Goal: Transaction & Acquisition: Purchase product/service

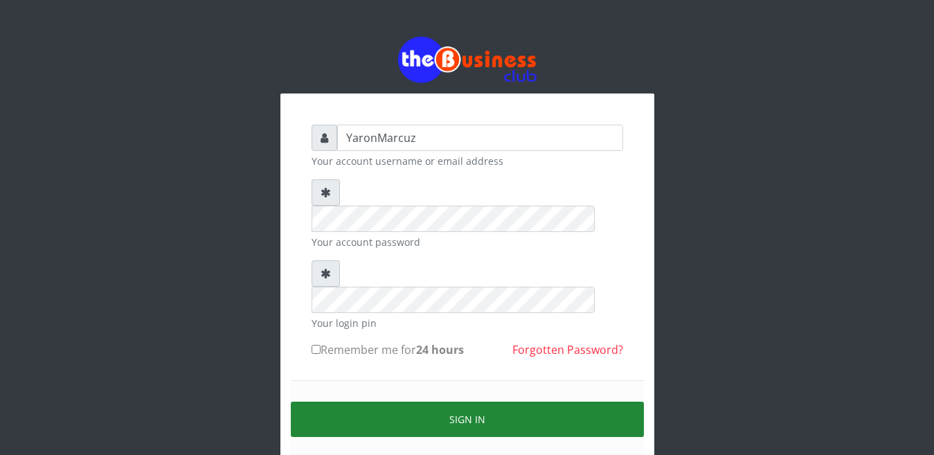
click at [435, 401] on button "Sign in" at bounding box center [467, 418] width 353 height 35
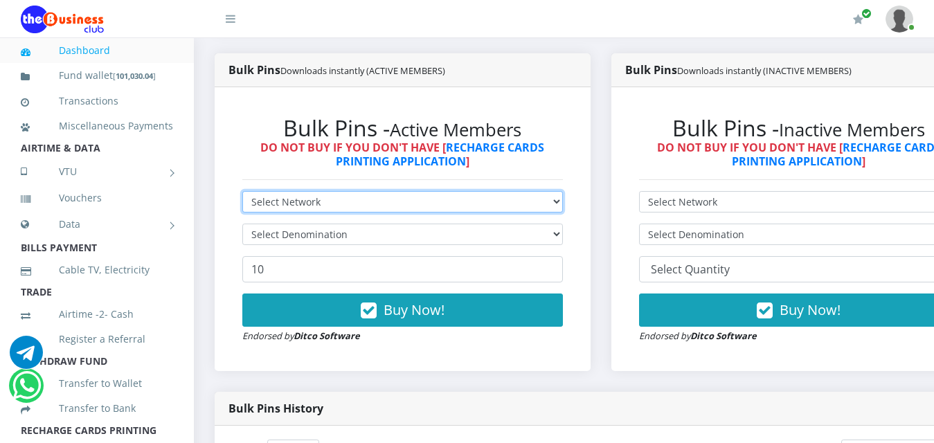
click at [552, 191] on select "Select Network MTN Globacom 9Mobile Airtel" at bounding box center [402, 201] width 320 height 21
select select "MTN"
click at [242, 191] on select "Select Network MTN Globacom 9Mobile Airtel" at bounding box center [402, 201] width 320 height 21
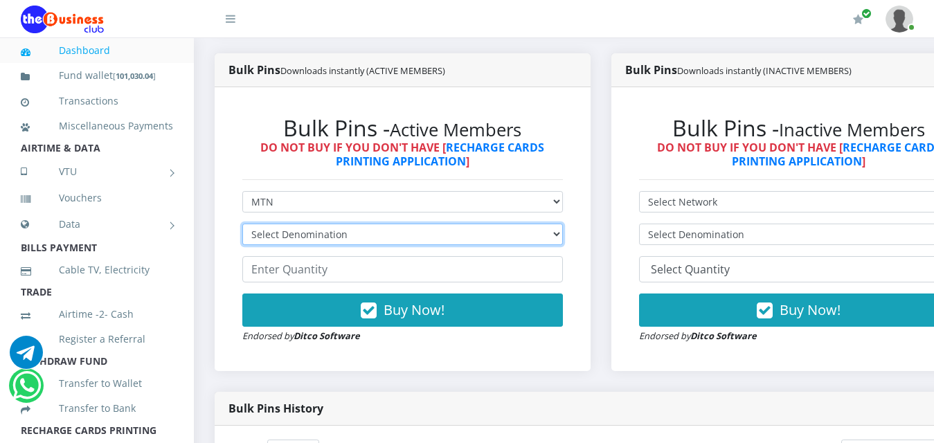
click at [563, 225] on select "Select Denomination MTN NGN100 - ₦96.99 MTN NGN200 - ₦193.98 MTN NGN400 - ₦387.…" at bounding box center [402, 234] width 320 height 21
select select "193.98-200"
click at [242, 224] on select "Select Denomination MTN NGN100 - ₦96.99 MTN NGN200 - ₦193.98 MTN NGN400 - ₦387.…" at bounding box center [402, 234] width 320 height 21
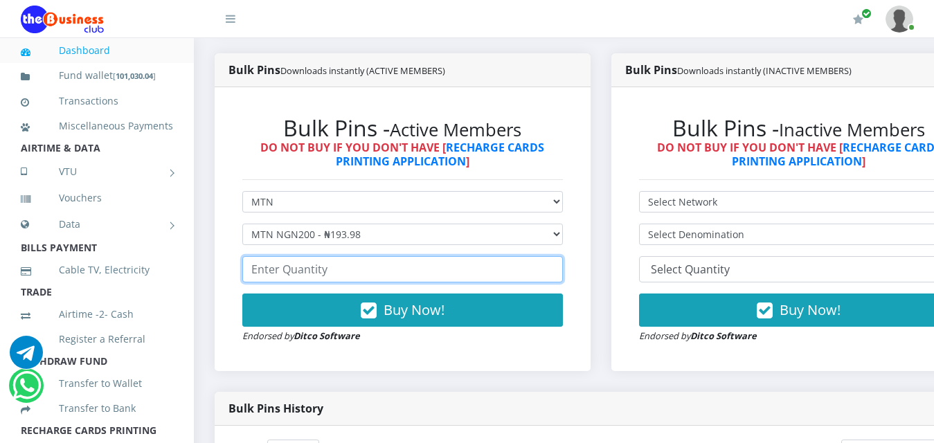
click at [332, 256] on input "number" at bounding box center [402, 269] width 320 height 26
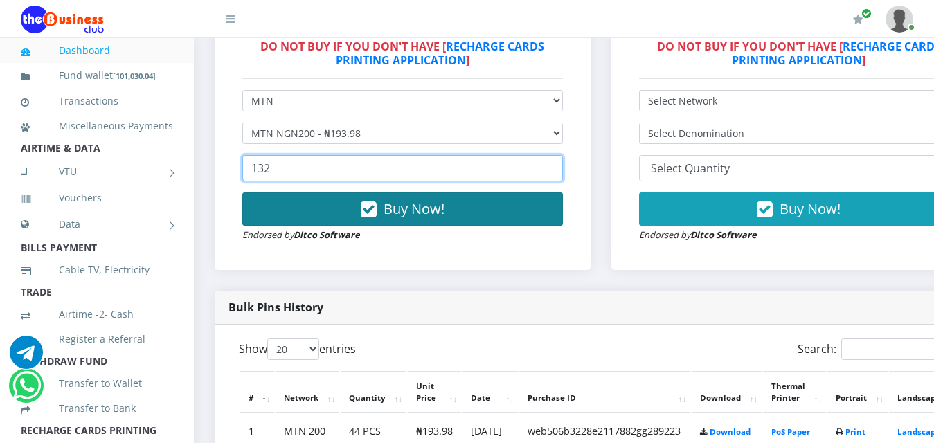
scroll to position [498, 0]
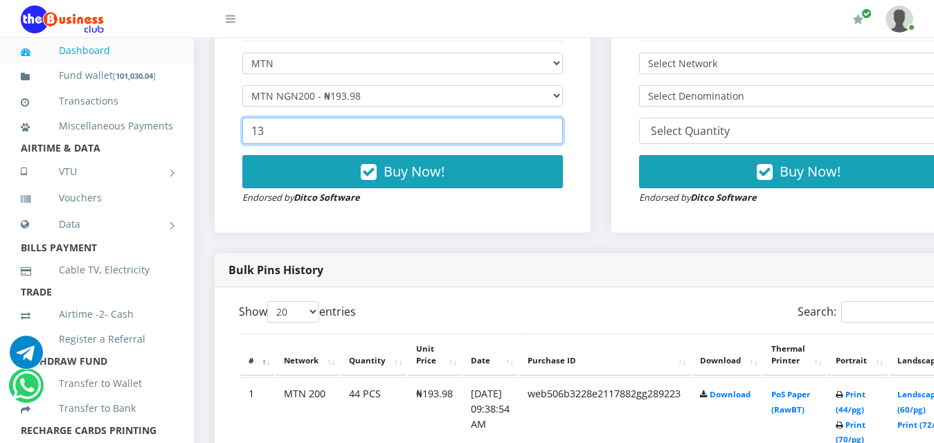
type input "1"
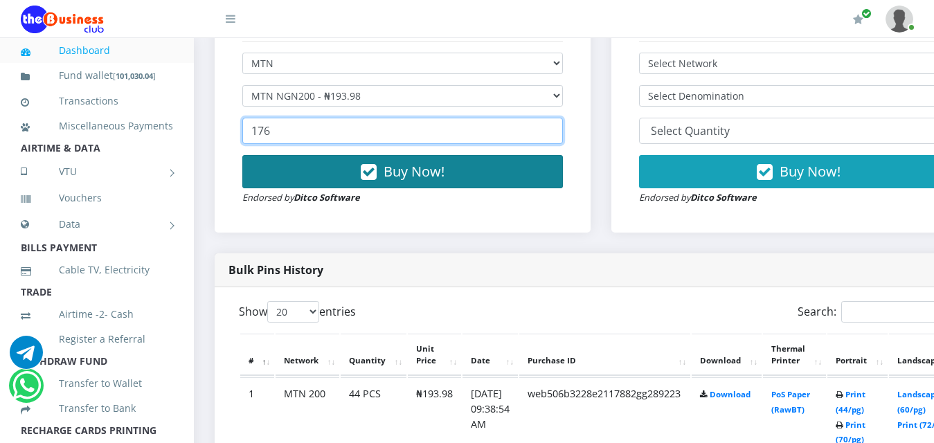
type input "176"
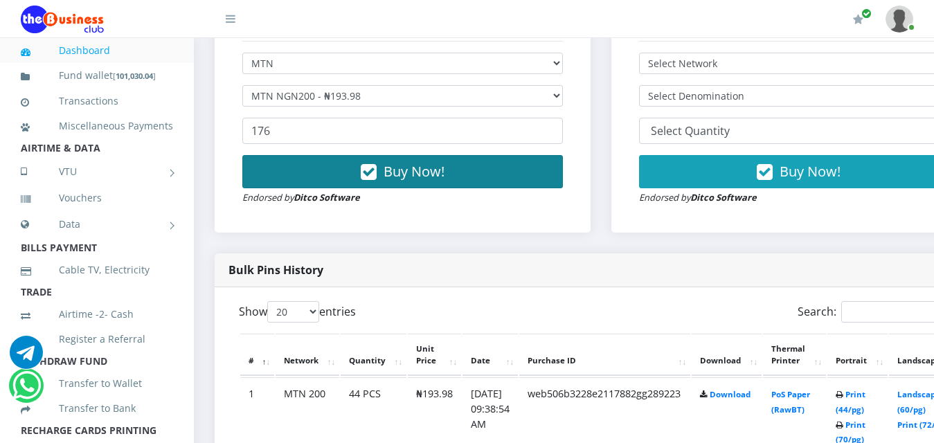
click at [418, 162] on span "Buy Now!" at bounding box center [413, 171] width 61 height 19
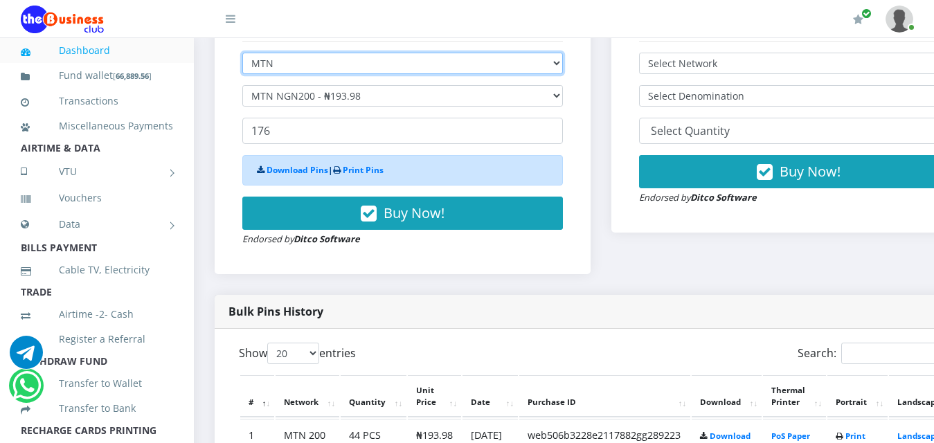
click at [563, 57] on select "Select Network MTN Globacom 9Mobile Airtel" at bounding box center [402, 63] width 320 height 21
select select "Airtel"
click at [242, 53] on select "Select Network MTN Globacom 9Mobile Airtel" at bounding box center [402, 63] width 320 height 21
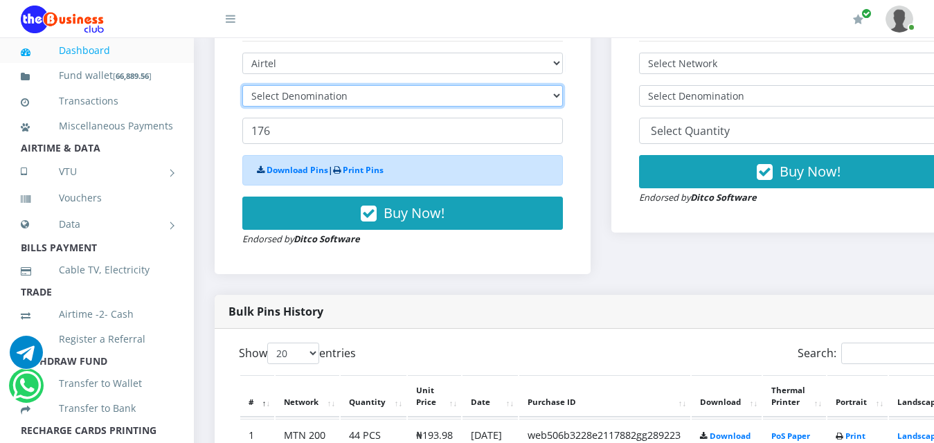
click at [320, 85] on select "Select Denomination" at bounding box center [402, 95] width 320 height 21
click at [320, 87] on select "Select Denomination" at bounding box center [402, 95] width 320 height 21
click at [322, 87] on select "Select Denomination" at bounding box center [402, 95] width 320 height 21
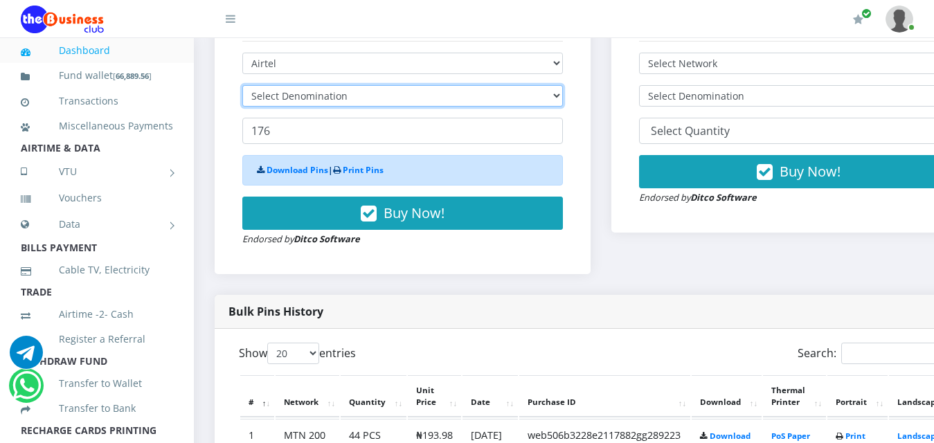
click at [322, 87] on select "Select Denomination" at bounding box center [402, 95] width 320 height 21
click at [322, 87] on select "Select Denomination Airtel NGN100 - ₦96.38 Airtel NGN200 - ₦192.76 Airtel NGN50…" at bounding box center [402, 95] width 320 height 21
click at [552, 85] on select "Select Denomination Airtel NGN100 - ₦96.38 Airtel NGN200 - ₦192.76 Airtel NGN50…" at bounding box center [402, 95] width 320 height 21
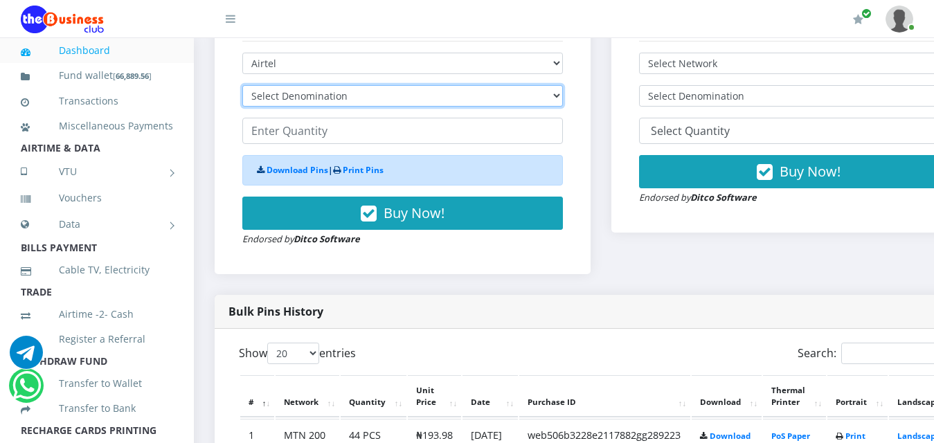
click at [553, 85] on select "Select Denomination Airtel NGN100 - ₦96.38 Airtel NGN200 - ₦192.76 Airtel NGN50…" at bounding box center [402, 95] width 320 height 21
select select "192.76-200"
click at [242, 85] on select "Select Denomination Airtel NGN100 - ₦96.38 Airtel NGN200 - ₦192.76 Airtel NGN50…" at bounding box center [402, 95] width 320 height 21
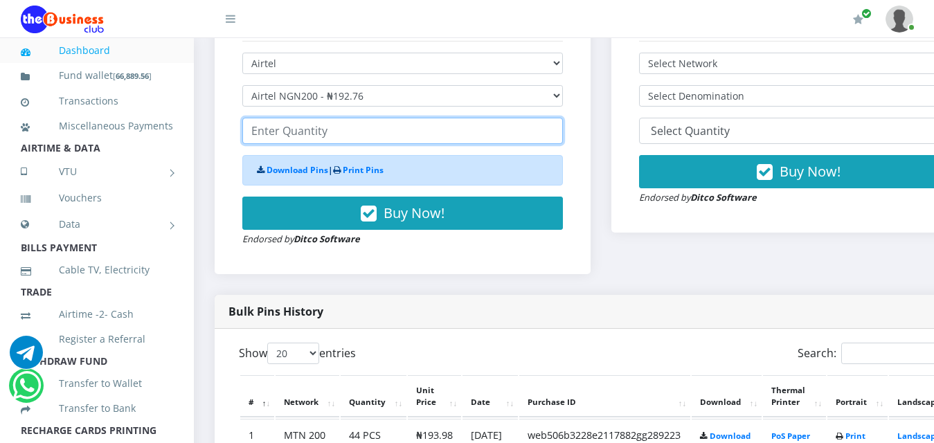
click at [328, 122] on input "number" at bounding box center [402, 131] width 320 height 26
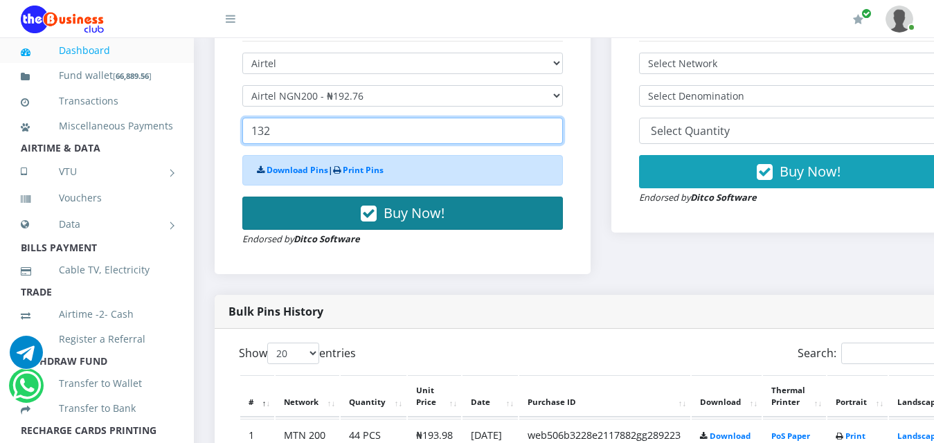
type input "132"
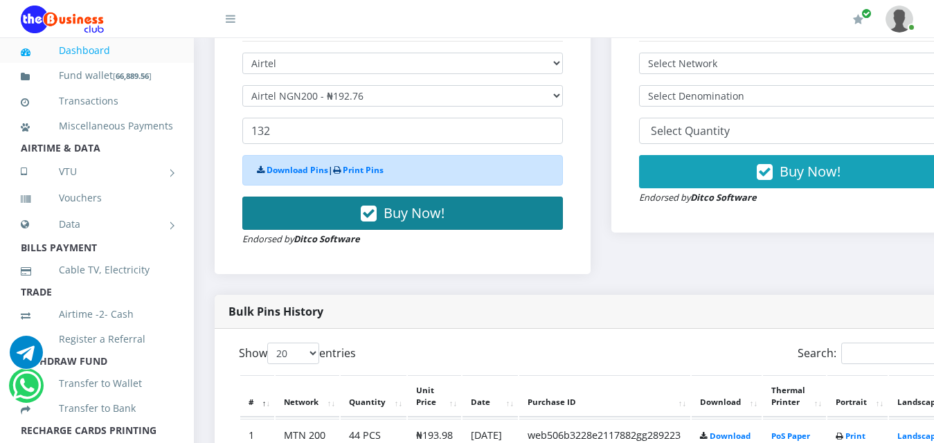
click at [420, 203] on span "Buy Now!" at bounding box center [413, 212] width 61 height 19
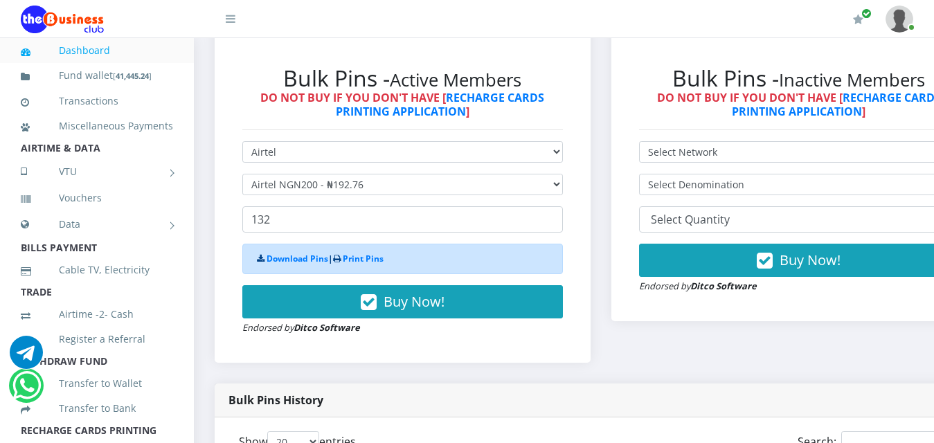
scroll to position [415, 0]
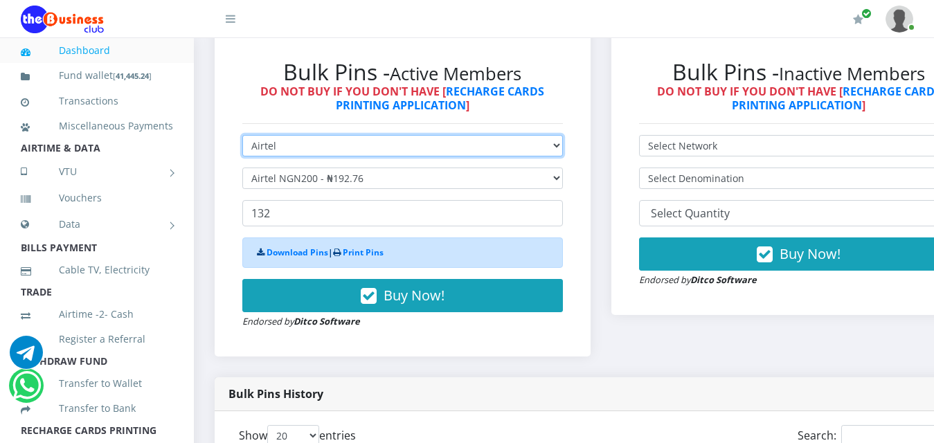
click at [563, 135] on select "Select Network MTN Globacom 9Mobile Airtel" at bounding box center [402, 145] width 320 height 21
select select "MTN"
click at [242, 135] on select "Select Network MTN Globacom 9Mobile Airtel" at bounding box center [402, 145] width 320 height 21
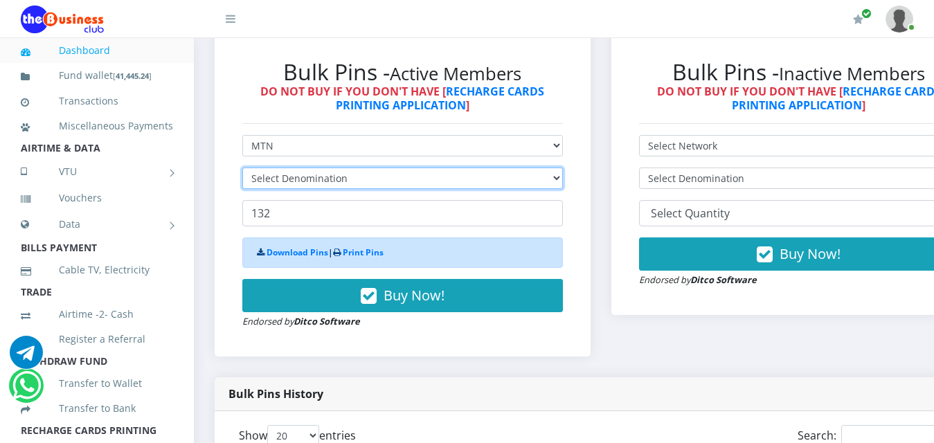
click at [275, 167] on select "Select Denomination" at bounding box center [402, 177] width 320 height 21
click at [277, 167] on select "Select Denomination" at bounding box center [402, 177] width 320 height 21
click at [284, 168] on select "Select Denomination" at bounding box center [402, 177] width 320 height 21
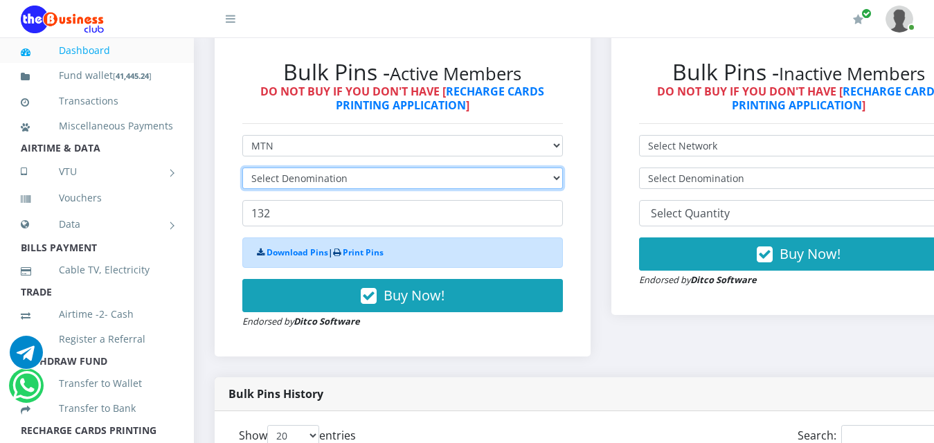
click at [284, 168] on select "Select Denomination" at bounding box center [402, 177] width 320 height 21
click at [302, 167] on select "Select Denomination MTN NGN100 - ₦96.99 MTN NGN200 - ₦193.98 MTN NGN400 - ₦387.…" at bounding box center [402, 177] width 320 height 21
select select "484.95-500"
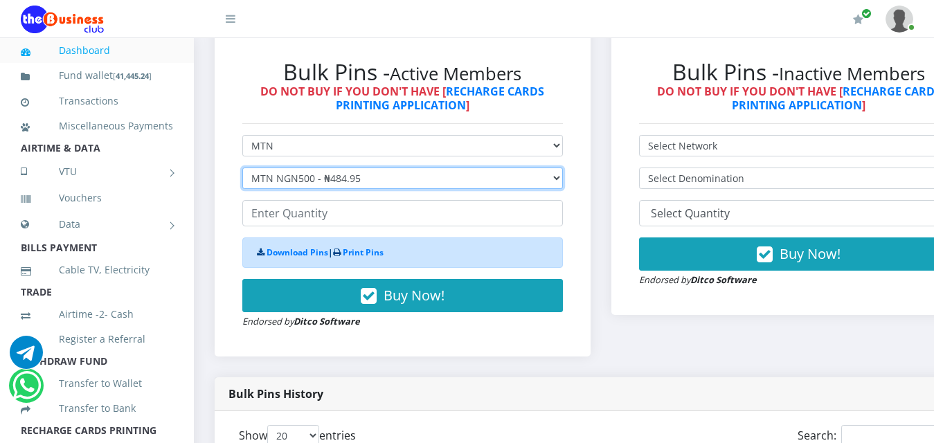
click at [242, 167] on select "Select Denomination MTN NGN100 - ₦96.99 MTN NGN200 - ₦193.98 MTN NGN400 - ₦387.…" at bounding box center [402, 177] width 320 height 21
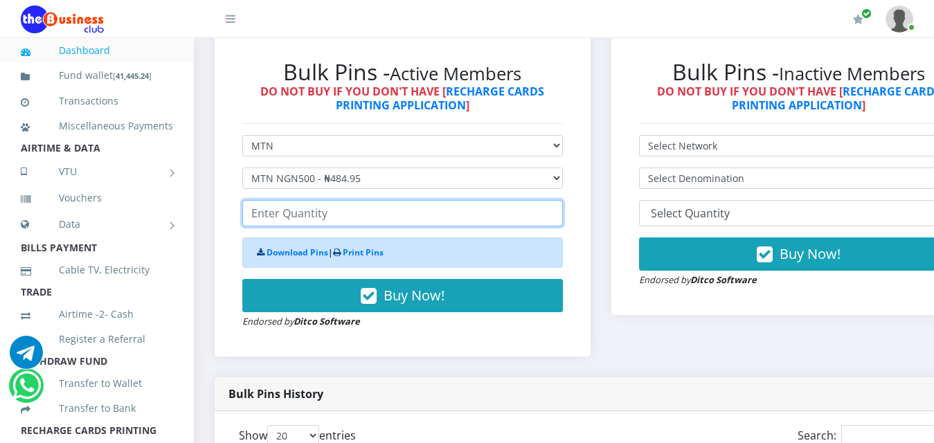
click at [311, 202] on input "number" at bounding box center [402, 213] width 320 height 26
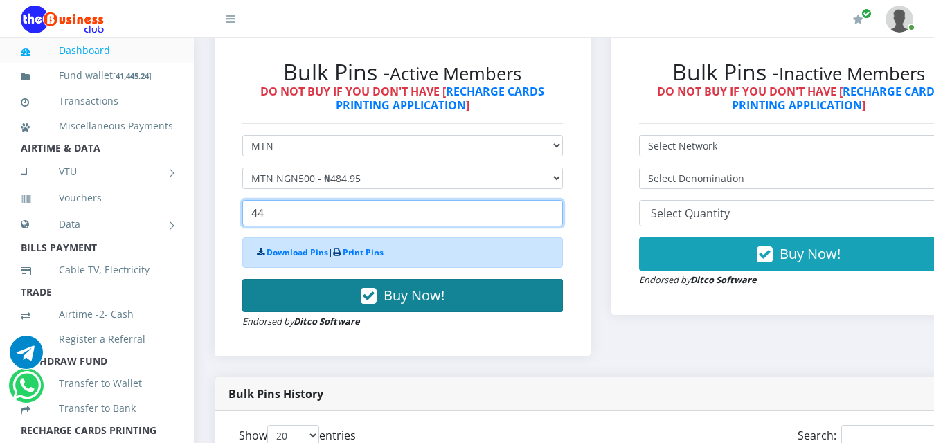
type input "44"
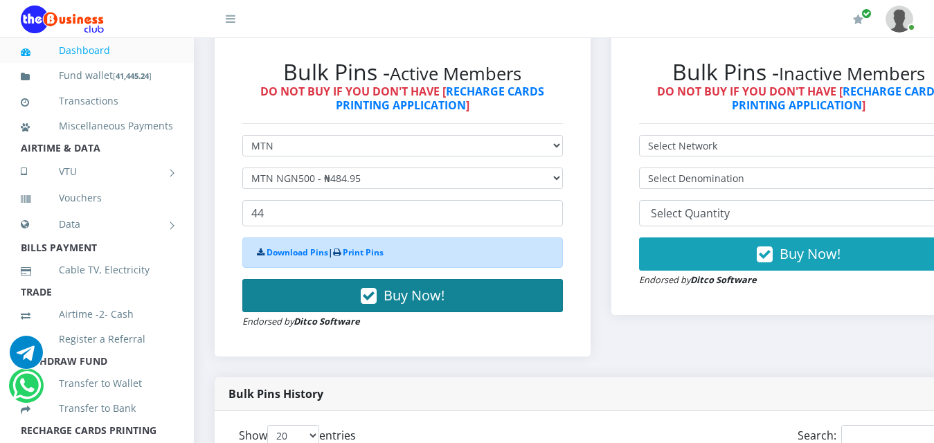
click at [406, 286] on span "Buy Now!" at bounding box center [413, 295] width 61 height 19
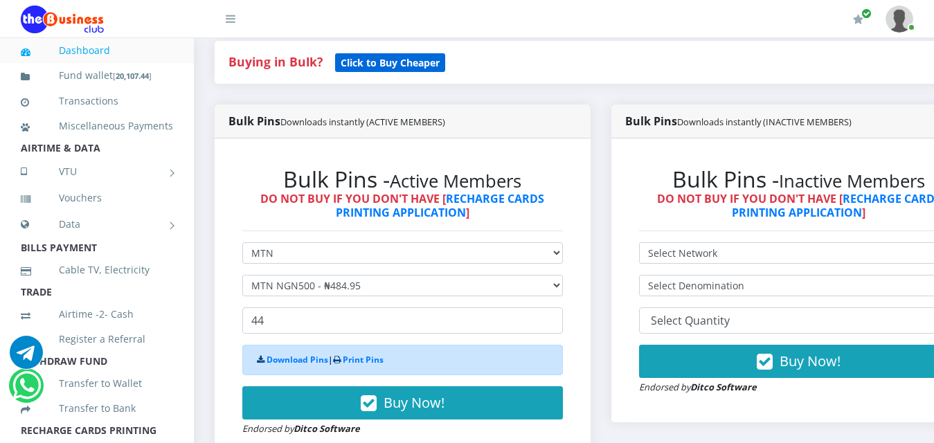
scroll to position [346, 0]
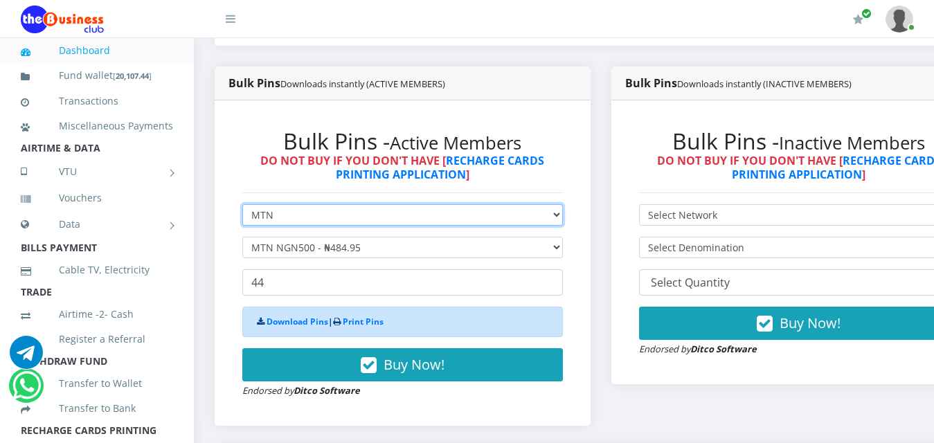
click at [563, 204] on select "Select Network MTN Globacom 9Mobile Airtel" at bounding box center [402, 214] width 320 height 21
select select "Airtel"
click at [242, 204] on select "Select Network MTN Globacom 9Mobile Airtel" at bounding box center [402, 214] width 320 height 21
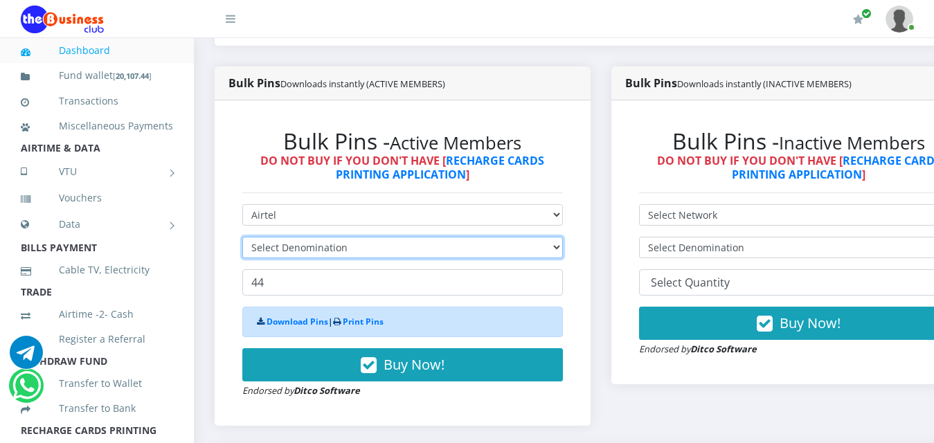
click at [309, 237] on select "Select Denomination" at bounding box center [402, 247] width 320 height 21
click at [311, 237] on select "Select Denomination" at bounding box center [402, 247] width 320 height 21
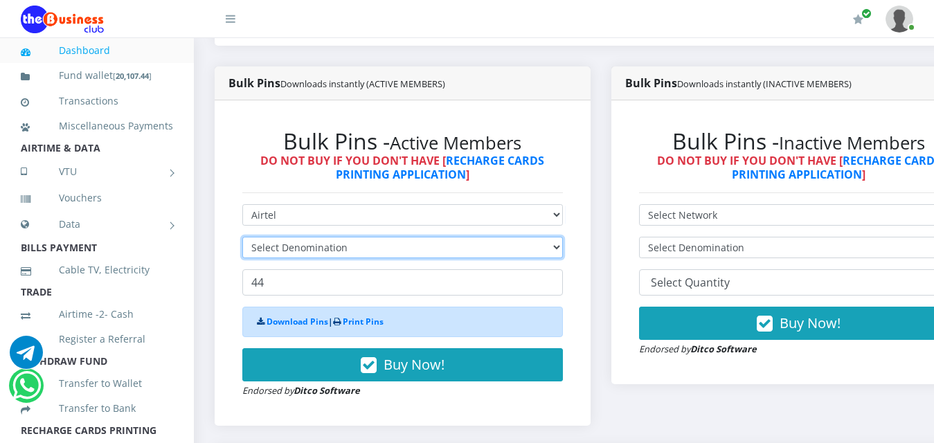
click at [311, 237] on select "Select Denomination" at bounding box center [402, 247] width 320 height 21
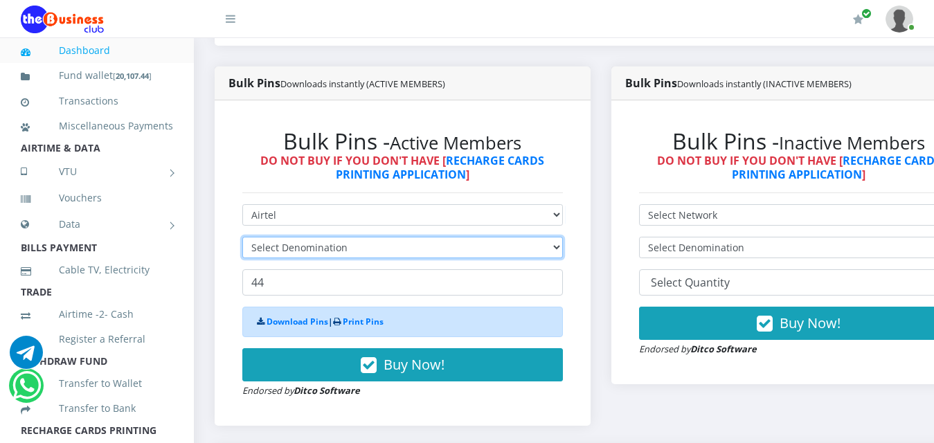
click at [311, 237] on select "Select Denomination" at bounding box center [402, 247] width 320 height 21
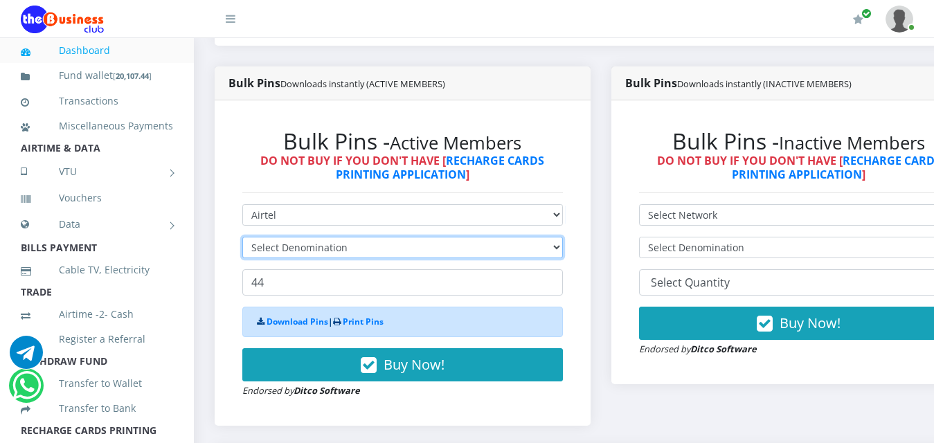
click at [311, 237] on select "Select Denomination" at bounding box center [402, 247] width 320 height 21
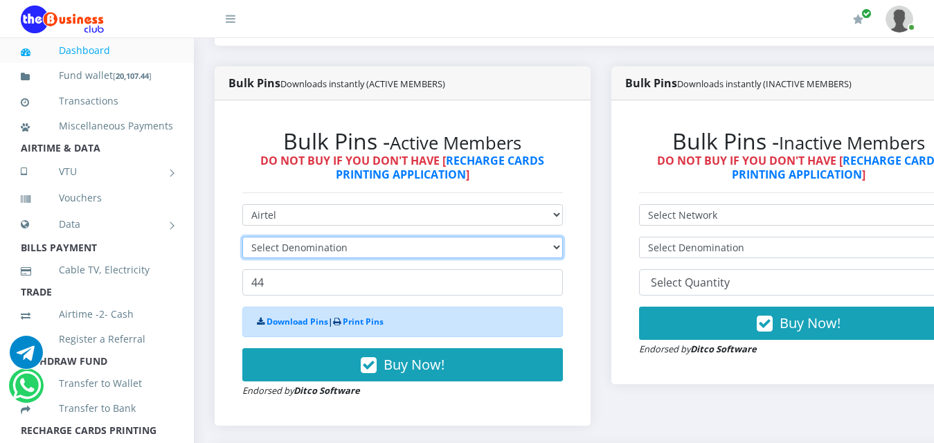
click at [311, 237] on select "Select Denomination" at bounding box center [402, 247] width 320 height 21
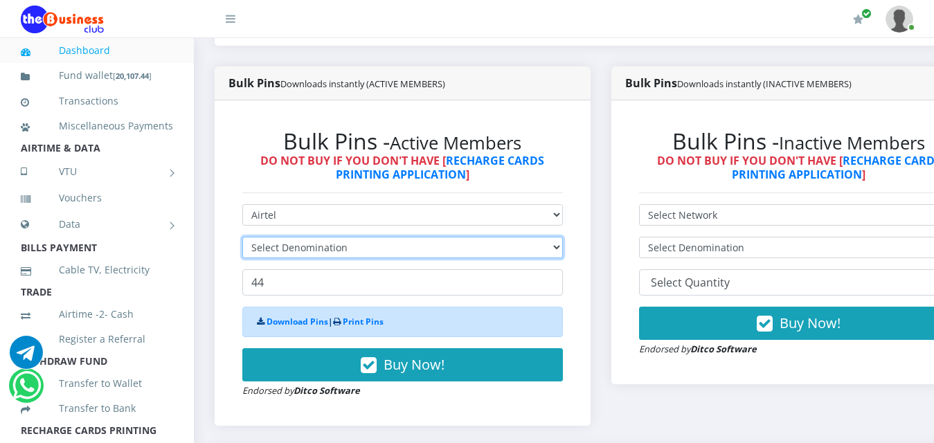
click at [311, 237] on select "Select Denomination" at bounding box center [402, 247] width 320 height 21
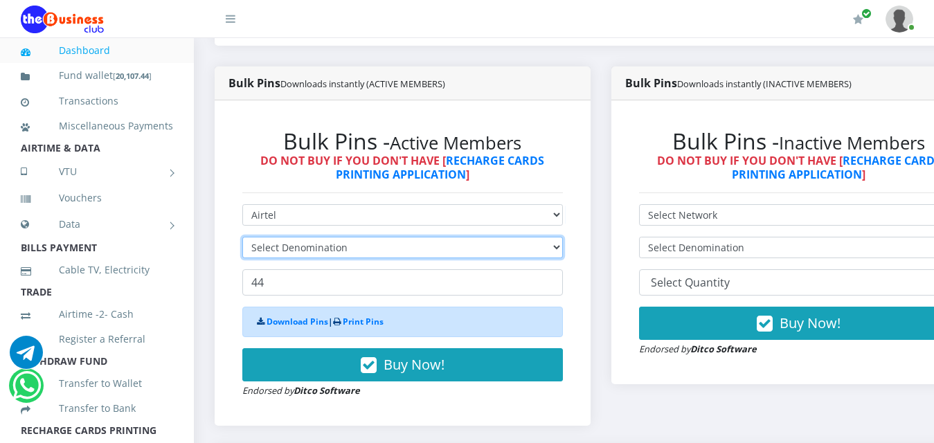
click at [311, 237] on select "Select Denomination" at bounding box center [402, 247] width 320 height 21
click at [563, 237] on select "Select Denomination" at bounding box center [402, 247] width 320 height 21
click at [559, 237] on select "Select Denomination Airtel NGN100 - ₦96.38 Airtel NGN200 - ₦192.76 Airtel NGN50…" at bounding box center [402, 247] width 320 height 21
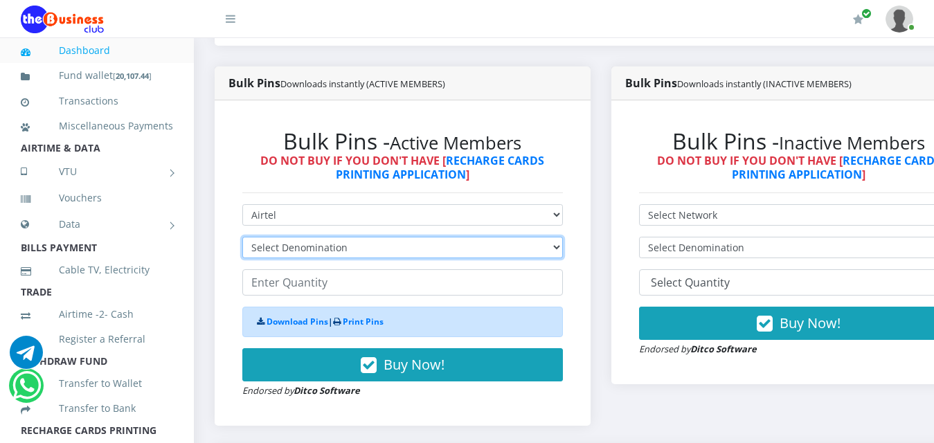
select select "481.9-500"
click at [242, 237] on select "Select Denomination Airtel NGN100 - ₦96.38 Airtel NGN200 - ₦192.76 Airtel NGN50…" at bounding box center [402, 247] width 320 height 21
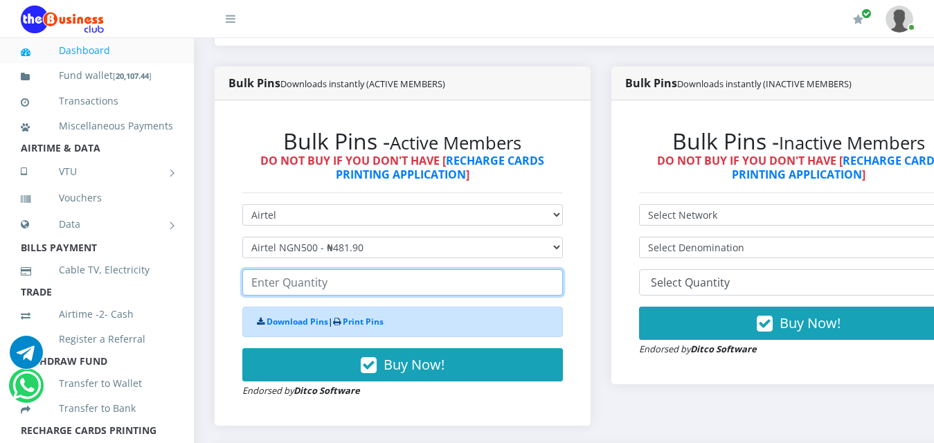
click at [306, 271] on input "number" at bounding box center [402, 282] width 320 height 26
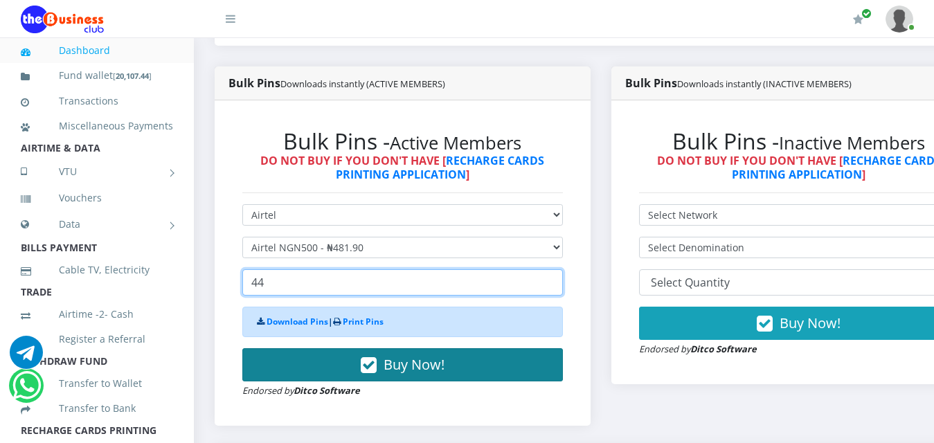
type input "44"
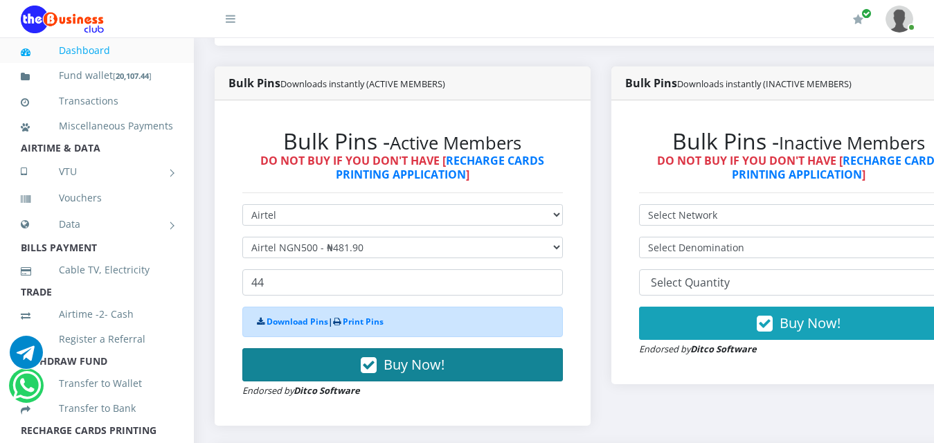
click at [442, 355] on span "Buy Now!" at bounding box center [413, 364] width 61 height 19
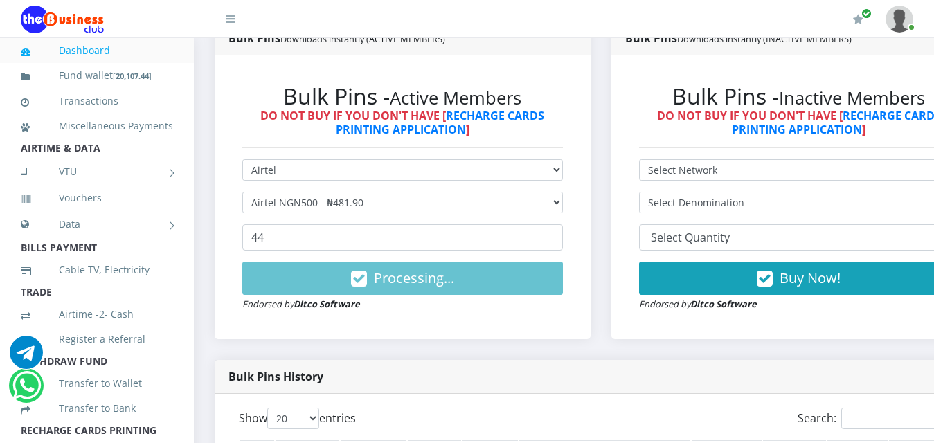
scroll to position [415, 0]
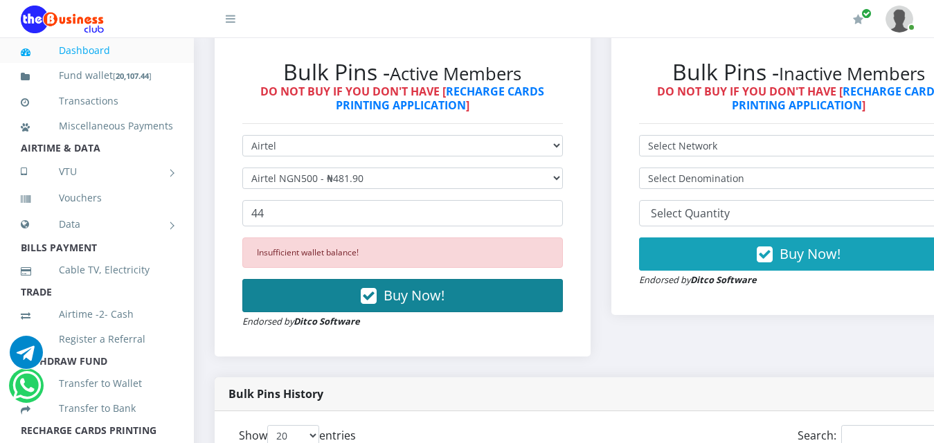
click at [421, 286] on span "Buy Now!" at bounding box center [413, 295] width 61 height 19
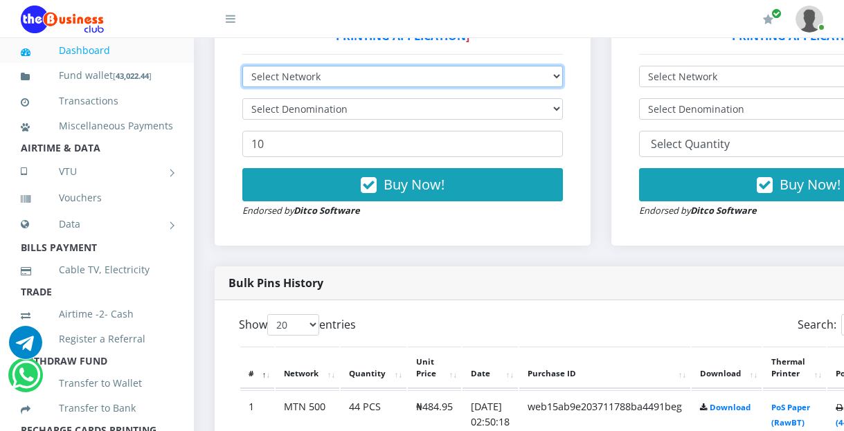
click at [563, 66] on select "Select Network MTN Globacom 9Mobile Airtel" at bounding box center [402, 76] width 320 height 21
select select "Airtel"
click at [242, 66] on select "Select Network MTN Globacom 9Mobile Airtel" at bounding box center [402, 76] width 320 height 21
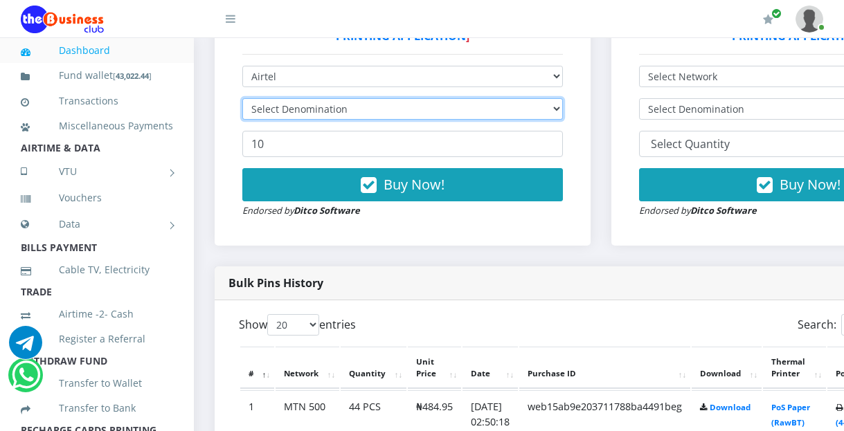
click at [555, 98] on select "Select Denomination" at bounding box center [402, 108] width 320 height 21
click at [556, 98] on select "Select Denomination" at bounding box center [402, 108] width 320 height 21
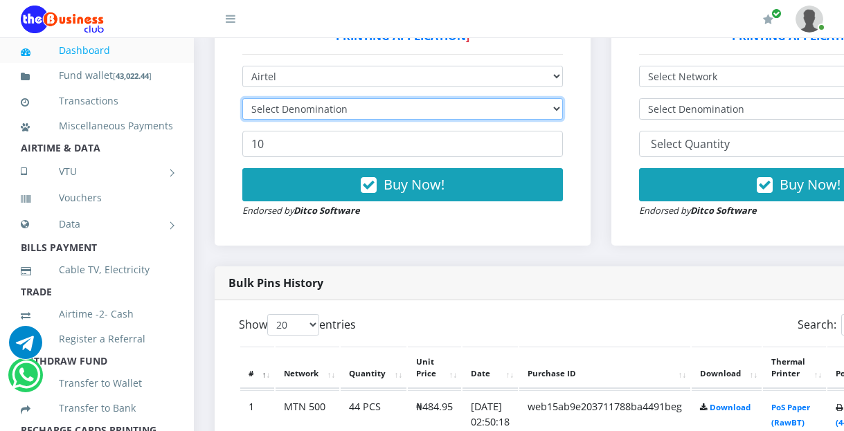
click at [556, 98] on select "Select Denomination" at bounding box center [402, 108] width 320 height 21
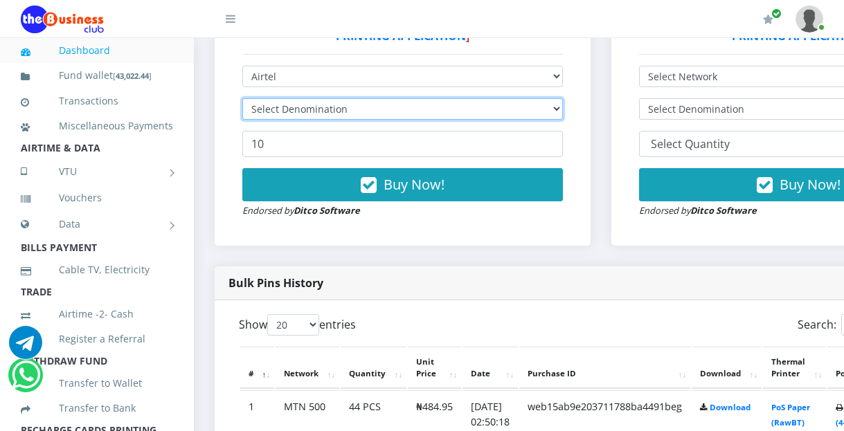
click at [556, 98] on select "Select Denomination" at bounding box center [402, 108] width 320 height 21
click at [563, 98] on select "Select Denomination Airtel NGN100 - ₦96.38 Airtel NGN200 - ₦192.76 Airtel NGN50…" at bounding box center [402, 108] width 320 height 21
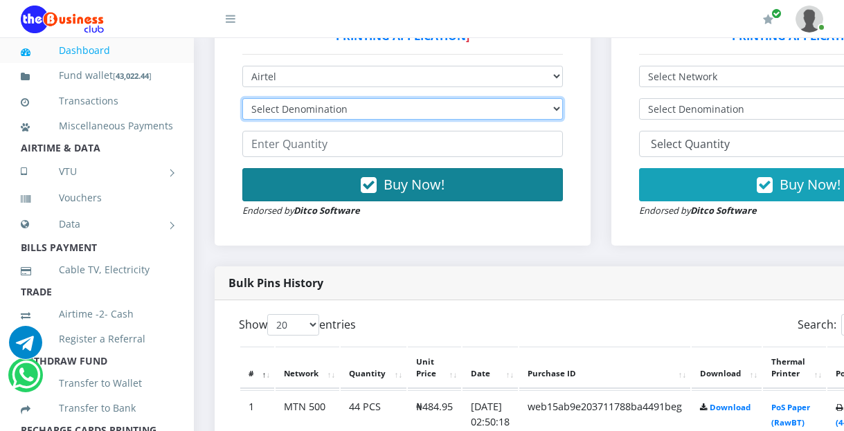
select select "481.9-500"
click at [242, 98] on select "Select Denomination Airtel NGN100 - ₦96.38 Airtel NGN200 - ₦192.76 Airtel NGN50…" at bounding box center [402, 108] width 320 height 21
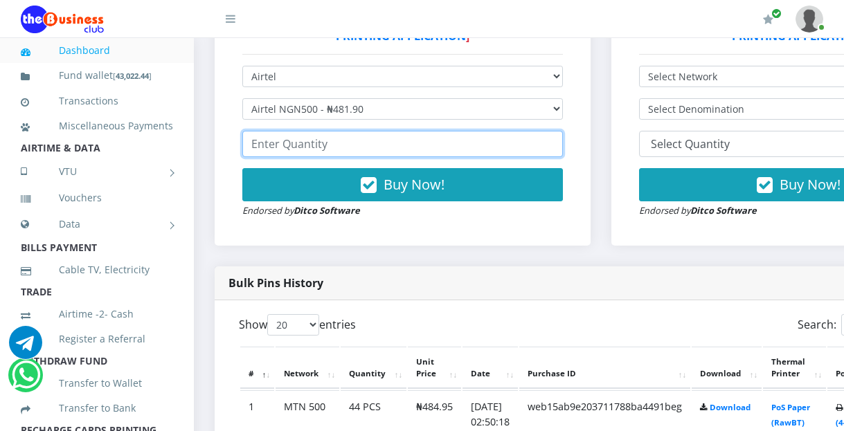
click at [307, 131] on input "number" at bounding box center [402, 144] width 320 height 26
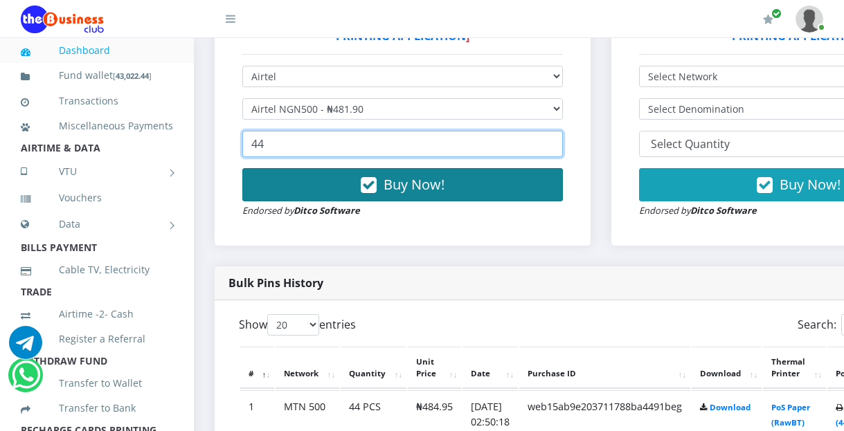
type input "44"
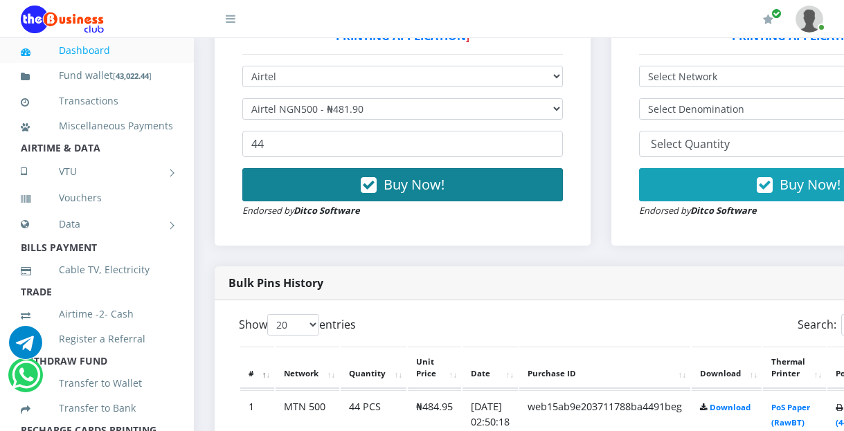
click at [426, 175] on span "Buy Now!" at bounding box center [413, 184] width 61 height 19
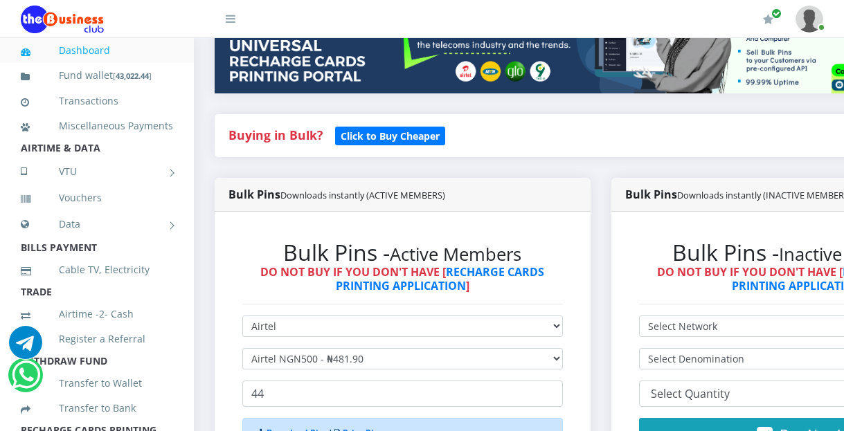
scroll to position [484, 0]
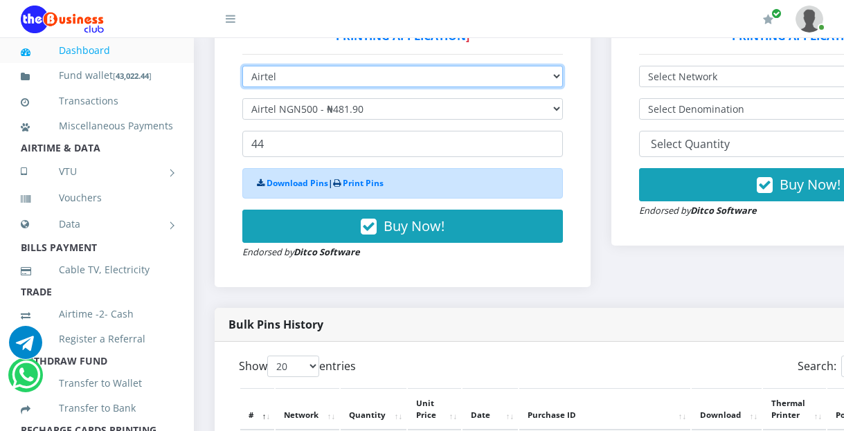
click at [563, 66] on select "Select Network MTN Globacom 9Mobile Airtel" at bounding box center [402, 76] width 320 height 21
select select "MTN"
click at [242, 66] on select "Select Network MTN Globacom 9Mobile Airtel" at bounding box center [402, 76] width 320 height 21
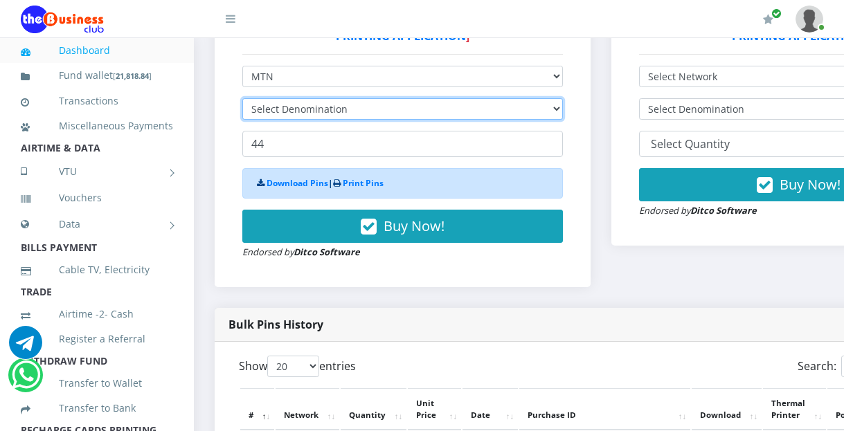
click at [286, 98] on select "Select Denomination" at bounding box center [402, 108] width 320 height 21
click at [289, 100] on select "Select Denomination MTN NGN100 - ₦96.99 MTN NGN200 - ₦193.98 MTN NGN400 - ₦387.…" at bounding box center [402, 108] width 320 height 21
click at [289, 99] on select "Select Denomination MTN NGN100 - ₦96.99 MTN NGN200 - ₦193.98 MTN NGN400 - ₦387.…" at bounding box center [402, 108] width 320 height 21
select select "96.99-100"
click at [242, 98] on select "Select Denomination MTN NGN100 - ₦96.99 MTN NGN200 - ₦193.98 MTN NGN400 - ₦387.…" at bounding box center [402, 108] width 320 height 21
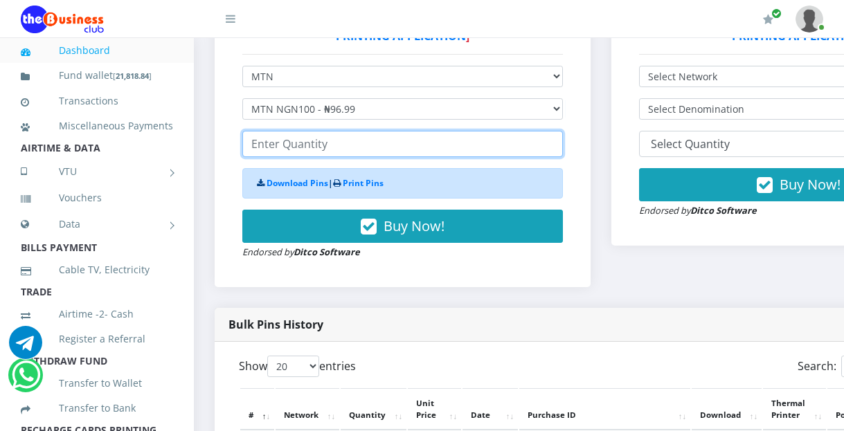
click at [287, 131] on input "number" at bounding box center [402, 144] width 320 height 26
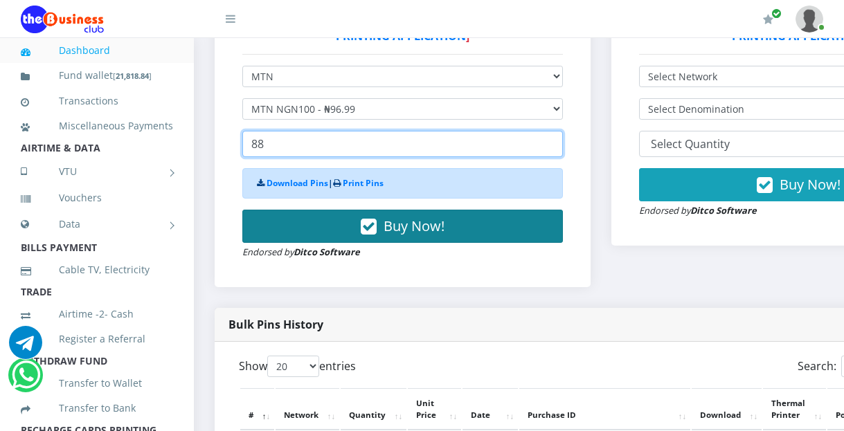
type input "88"
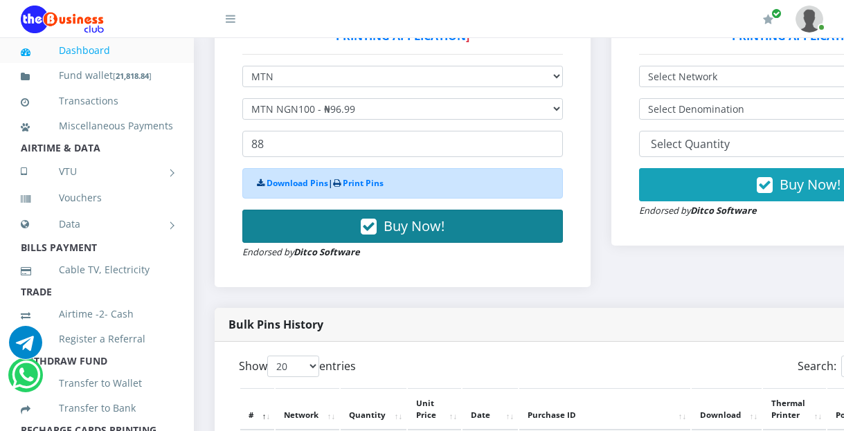
click at [409, 217] on span "Buy Now!" at bounding box center [413, 226] width 61 height 19
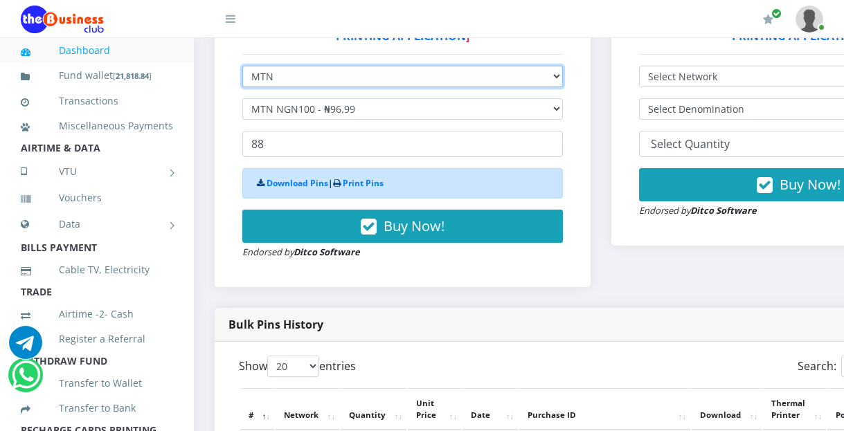
click at [560, 66] on select "Select Network MTN Globacom 9Mobile Airtel" at bounding box center [402, 76] width 320 height 21
select select "Airtel"
click at [242, 66] on select "Select Network MTN Globacom 9Mobile Airtel" at bounding box center [402, 76] width 320 height 21
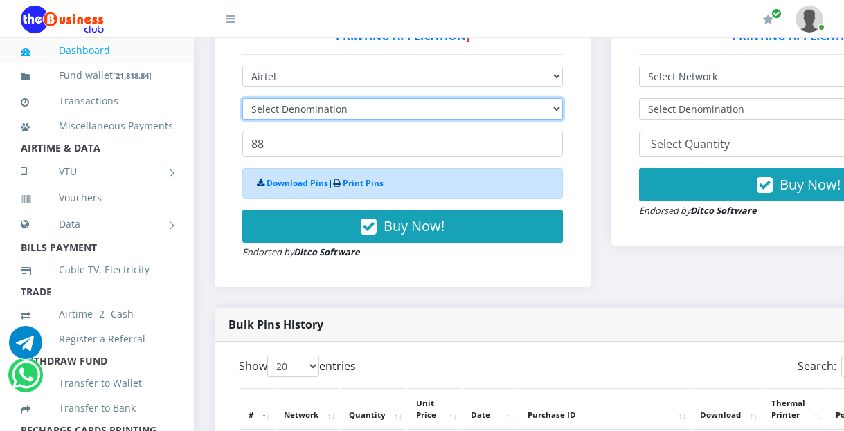
click at [563, 100] on select "Select Denomination" at bounding box center [402, 108] width 320 height 21
click at [563, 100] on select "Select Denomination Airtel NGN100 - ₦96.38 Airtel NGN200 - ₦192.76 Airtel NGN50…" at bounding box center [402, 108] width 320 height 21
select select "96.38-100"
click at [242, 98] on select "Select Denomination Airtel NGN100 - ₦96.38 Airtel NGN200 - ₦192.76 Airtel NGN50…" at bounding box center [402, 108] width 320 height 21
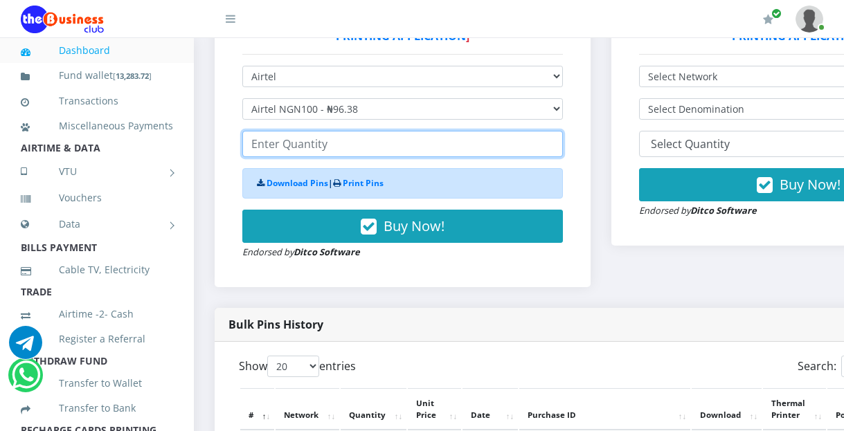
click at [294, 131] on input "number" at bounding box center [402, 144] width 320 height 26
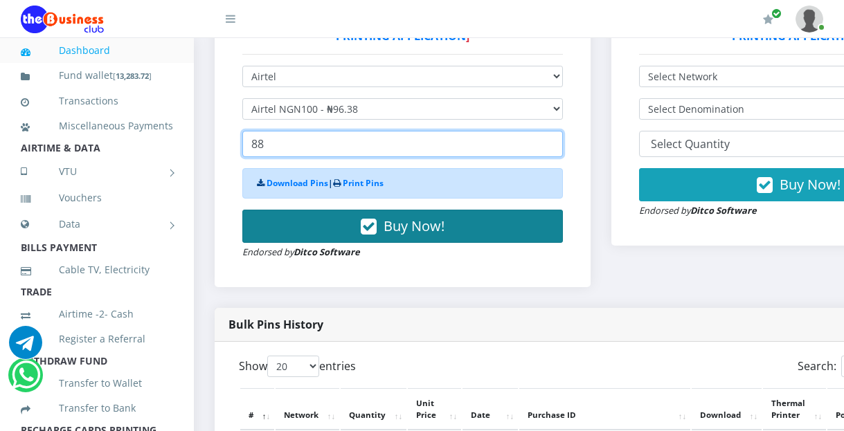
type input "88"
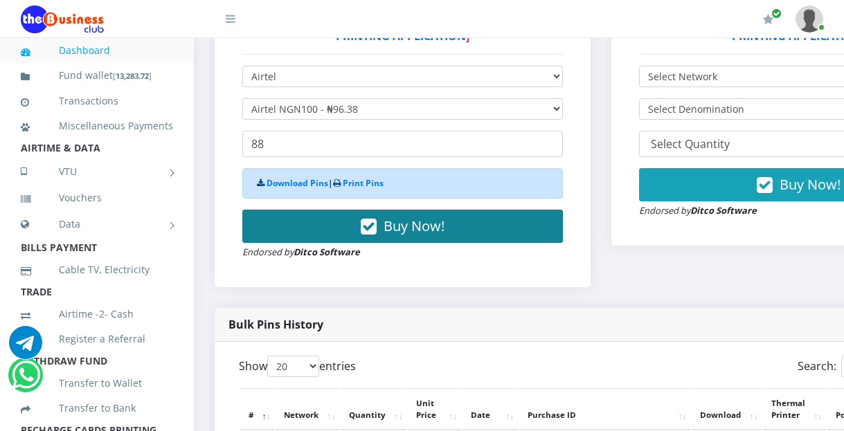
click at [398, 217] on span "Buy Now!" at bounding box center [413, 226] width 61 height 19
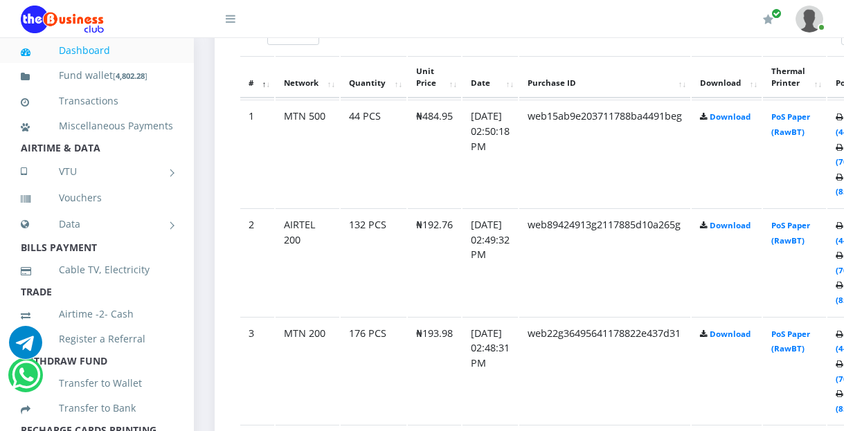
scroll to position [830, 0]
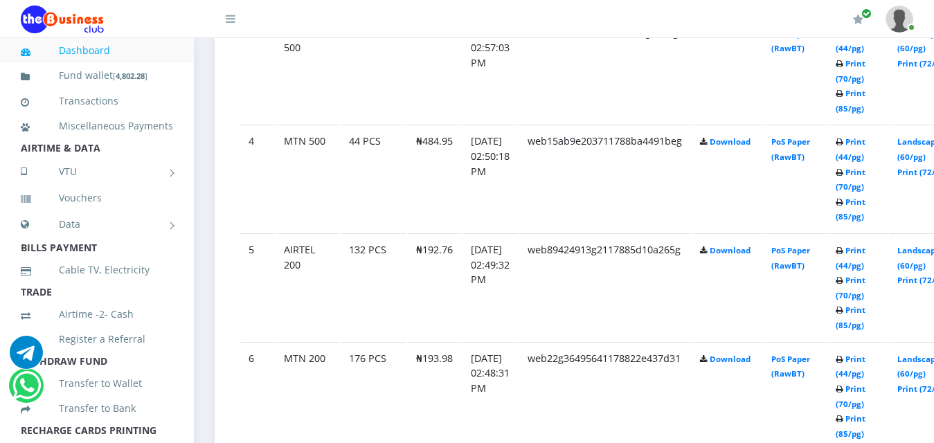
scroll to position [1176, 0]
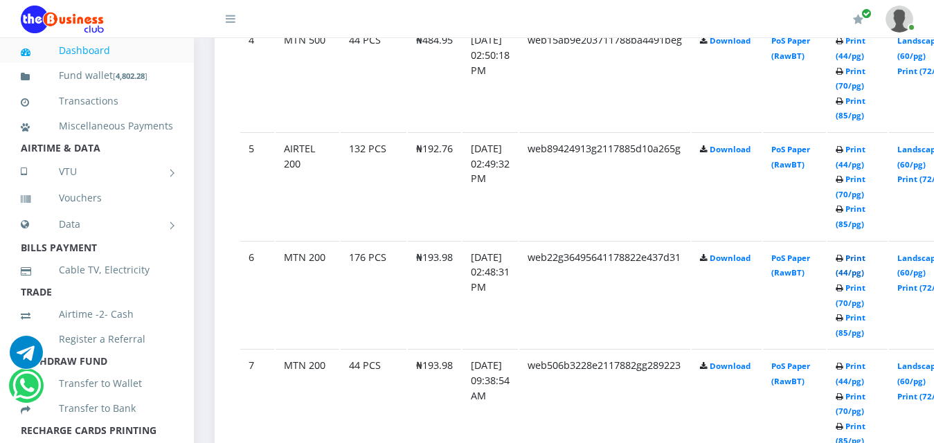
click at [865, 253] on link "Print (44/pg)" at bounding box center [850, 266] width 30 height 26
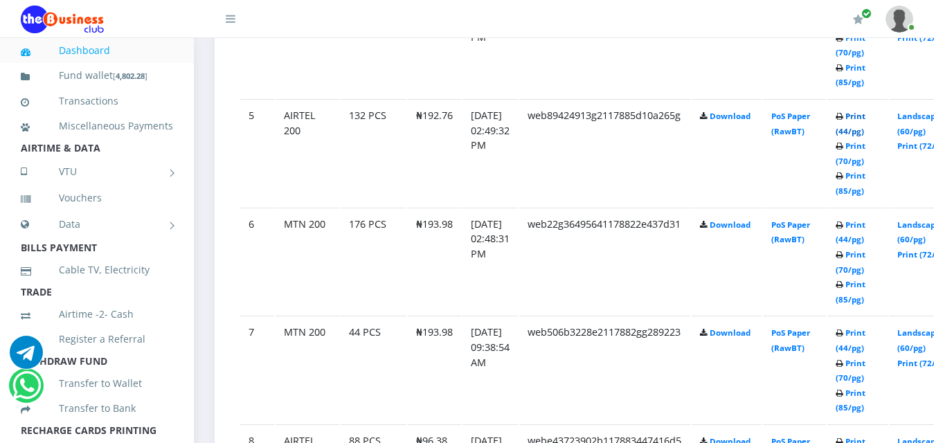
click at [865, 111] on link "Print (44/pg)" at bounding box center [850, 124] width 30 height 26
click at [865, 219] on link "Print (44/pg)" at bounding box center [850, 232] width 30 height 26
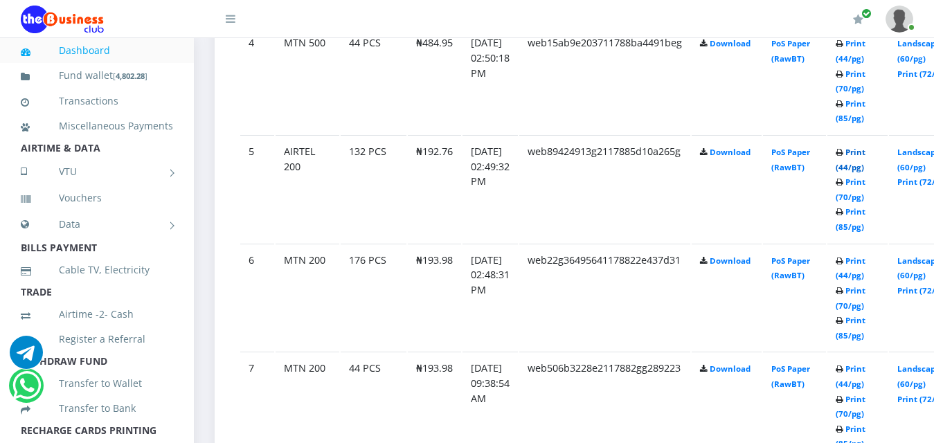
click at [865, 147] on link "Print (44/pg)" at bounding box center [850, 160] width 30 height 26
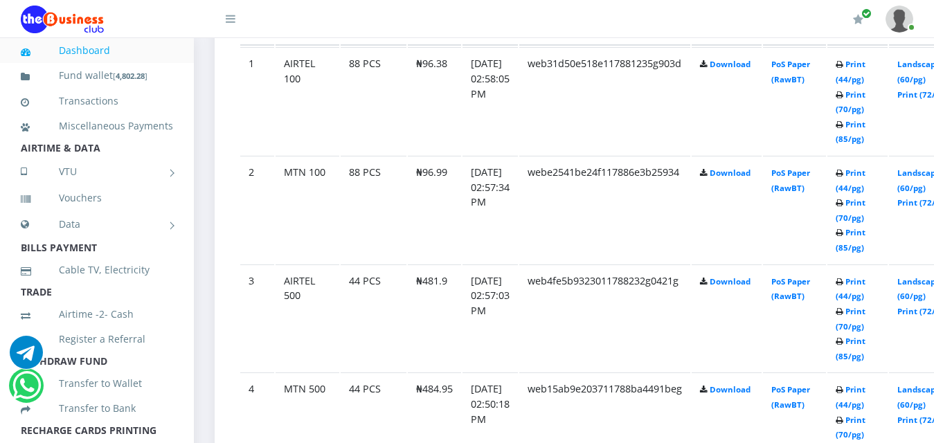
scroll to position [758, 0]
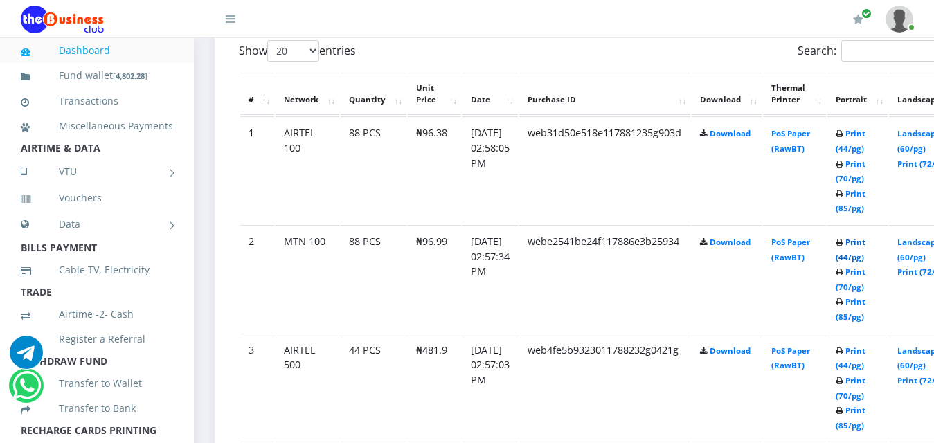
click at [865, 237] on link "Print (44/pg)" at bounding box center [850, 250] width 30 height 26
click at [865, 128] on link "Print (44/pg)" at bounding box center [850, 141] width 30 height 26
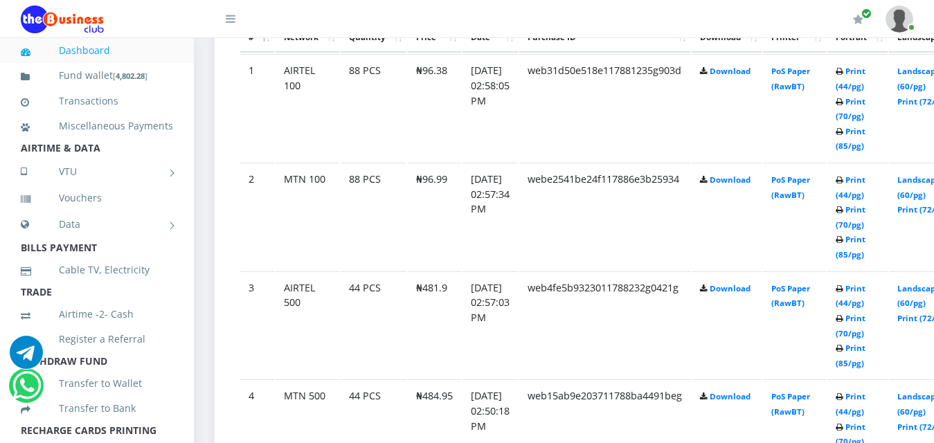
scroll to position [896, 0]
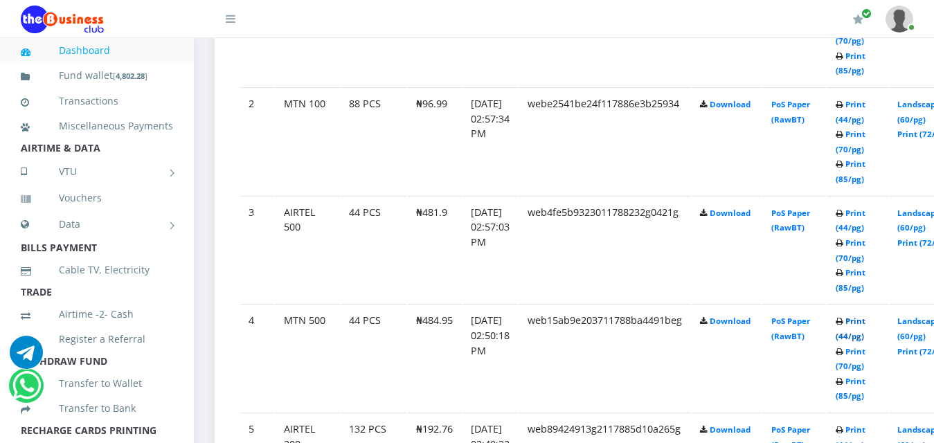
click at [865, 316] on link "Print (44/pg)" at bounding box center [850, 329] width 30 height 26
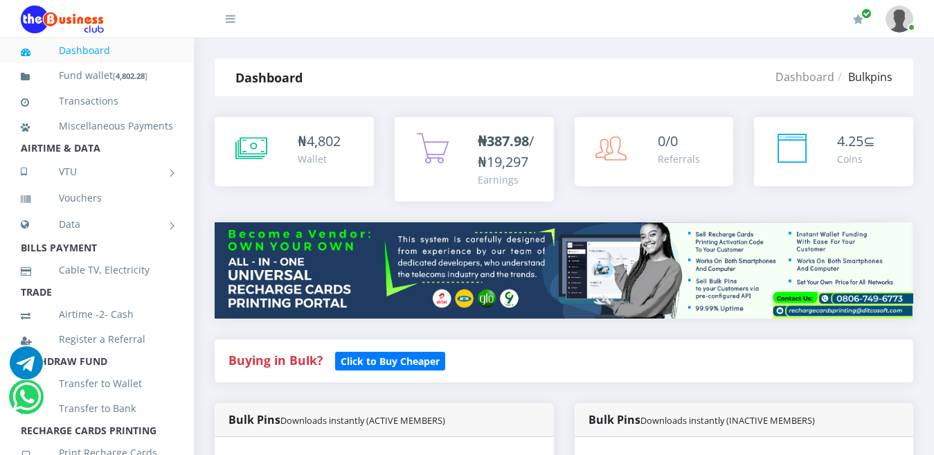
scroll to position [918, 0]
